Goal: Find specific page/section: Find specific page/section

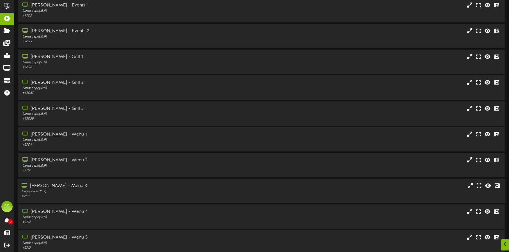
scroll to position [48, 0]
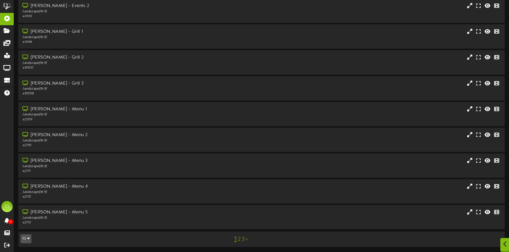
click at [506, 243] on icon at bounding box center [505, 244] width 4 height 6
click at [496, 240] on img "Open Intercom Messenger" at bounding box center [496, 239] width 7 height 7
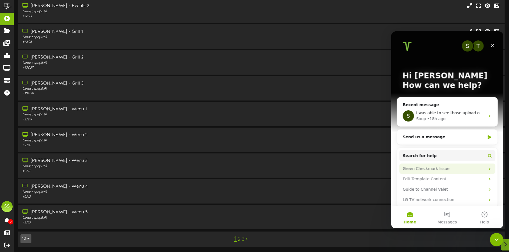
scroll to position [0, 0]
click at [457, 118] on div "Soup • 18h ago" at bounding box center [450, 119] width 69 height 6
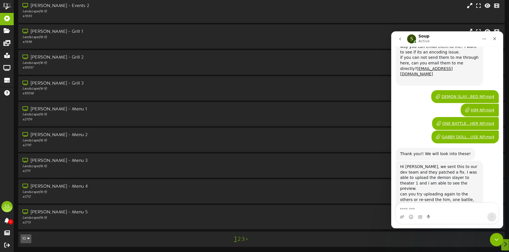
scroll to position [327, 0]
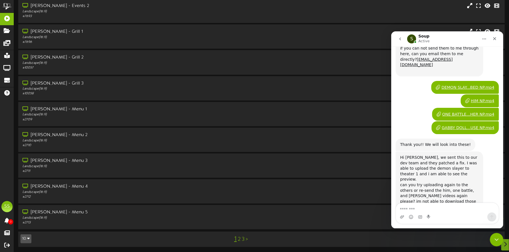
click at [486, 154] on div "Hi Shane, we sent this to our dev team and they patched a fix. I was able to up…" at bounding box center [446, 187] width 103 height 72
click at [493, 37] on icon "Close" at bounding box center [494, 38] width 3 height 3
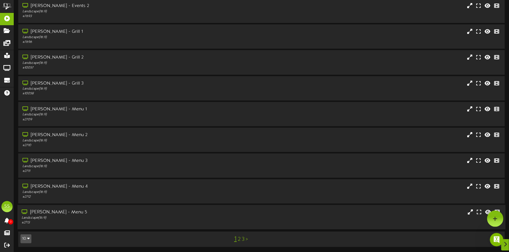
click at [77, 213] on div "Gilbert - Menu 5" at bounding box center [119, 212] width 195 height 6
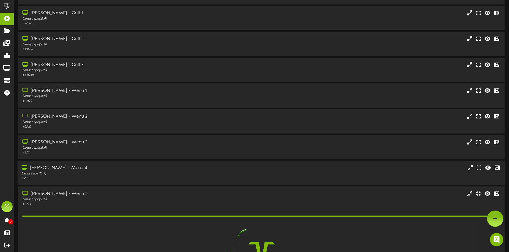
scroll to position [0, 0]
click at [68, 194] on div "Gilbert - Menu 5" at bounding box center [119, 194] width 195 height 6
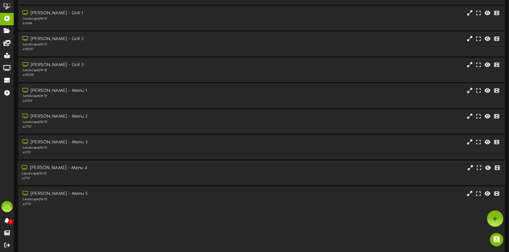
scroll to position [48, 0]
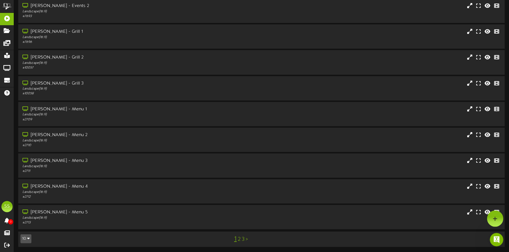
click at [22, 239] on button "10" at bounding box center [25, 239] width 11 height 9
click at [27, 224] on div "100" at bounding box center [26, 228] width 11 height 8
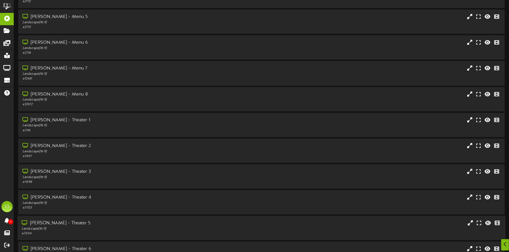
scroll to position [293, 0]
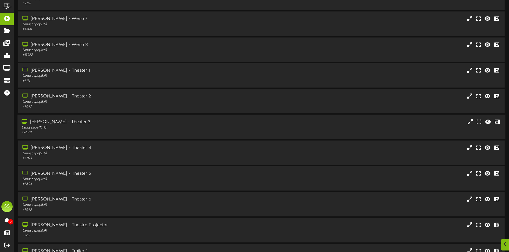
click at [120, 129] on div "Landscape ( 16:9 )" at bounding box center [119, 128] width 195 height 5
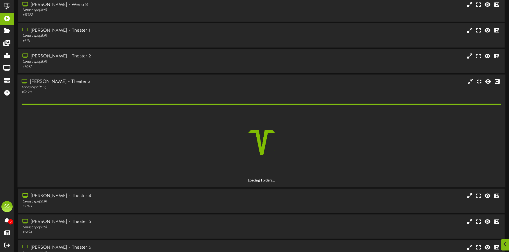
scroll to position [363, 0]
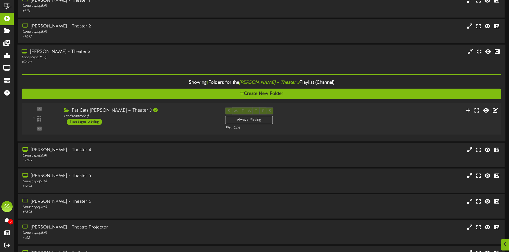
click at [169, 118] on div "Fat Cats Gilbert ~ Theater 3 Landscape ( 16:9 ) 1 messages playing" at bounding box center [140, 116] width 161 height 18
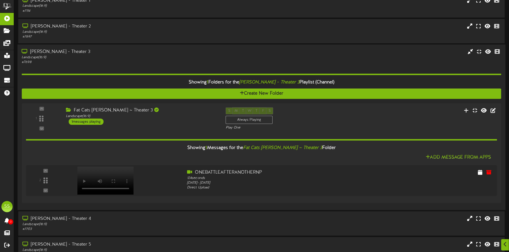
click at [126, 56] on div "Landscape ( 16:9 )" at bounding box center [119, 57] width 195 height 5
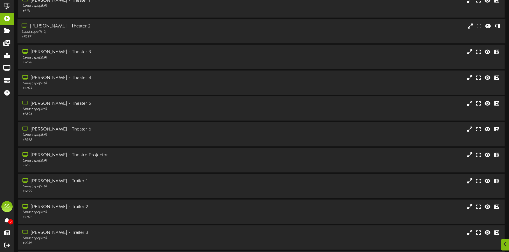
click at [120, 30] on div "Landscape ( 16:9 )" at bounding box center [119, 32] width 195 height 5
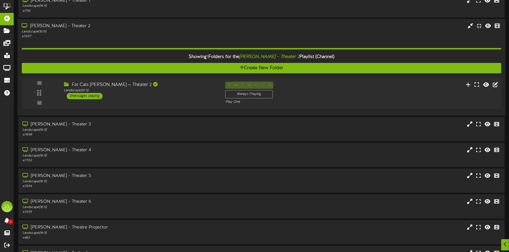
click at [133, 93] on div "Fat Cats Gilbert ~ Theater 2 Landscape ( 16:9 ) 2 messages playing" at bounding box center [140, 91] width 161 height 18
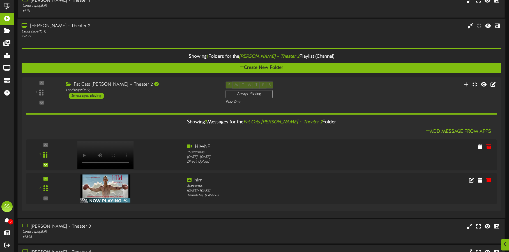
click at [117, 29] on div "Landscape ( 16:9 )" at bounding box center [119, 31] width 195 height 5
